Goal: Information Seeking & Learning: Find specific fact

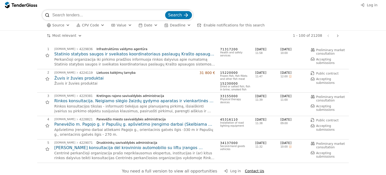
click at [110, 14] on input "search" at bounding box center [108, 15] width 112 height 10
click at [109, 15] on input "Nacinalinė visuomeninė" at bounding box center [108, 15] width 112 height 10
drag, startPoint x: 89, startPoint y: 14, endPoint x: 103, endPoint y: 15, distance: 14.3
click at [103, 15] on input "Nacinalinė visuomeninė" at bounding box center [108, 15] width 112 height 10
type input "Nacinalinė visuomenės sveikatos priežiūros laboratorija"
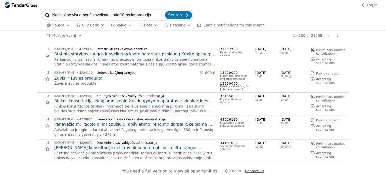
click at [165, 11] on button "Search" at bounding box center [178, 15] width 27 height 8
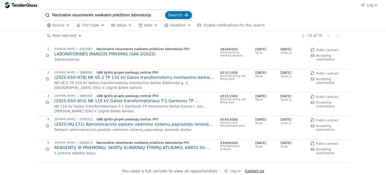
scroll to position [50, 0]
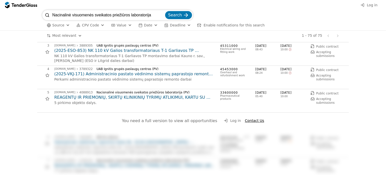
click at [87, 97] on h2 "REAGENTŲ IR PRIEMONIŲ, SKIRTŲ KLINIKINIŲ TYRIMŲ ATLIKIMUI, KARTU SU ĮRANGOS PAN…" at bounding box center [134, 97] width 161 height 6
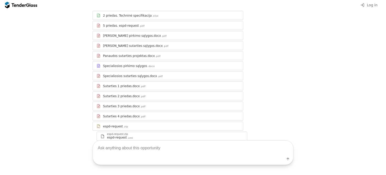
scroll to position [95, 0]
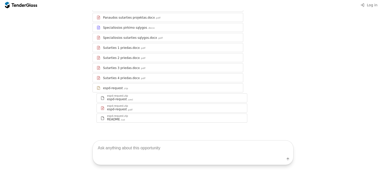
click at [97, 28] on div at bounding box center [99, 27] width 14 height 14
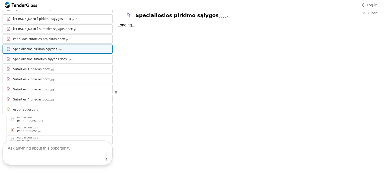
scroll to position [117, 0]
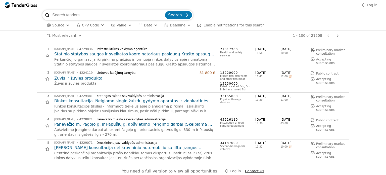
click at [371, 5] on span "Log in" at bounding box center [372, 5] width 11 height 4
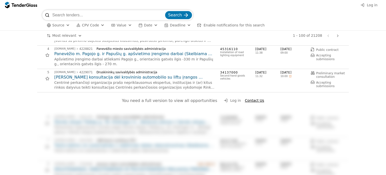
scroll to position [75, 0]
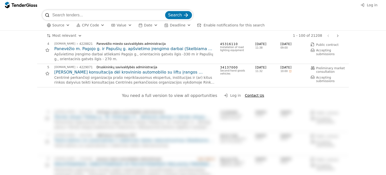
click at [245, 96] on span "Contact Us" at bounding box center [254, 95] width 19 height 4
click at [367, 5] on button "Log in" at bounding box center [369, 5] width 20 height 6
